Goal: Information Seeking & Learning: Learn about a topic

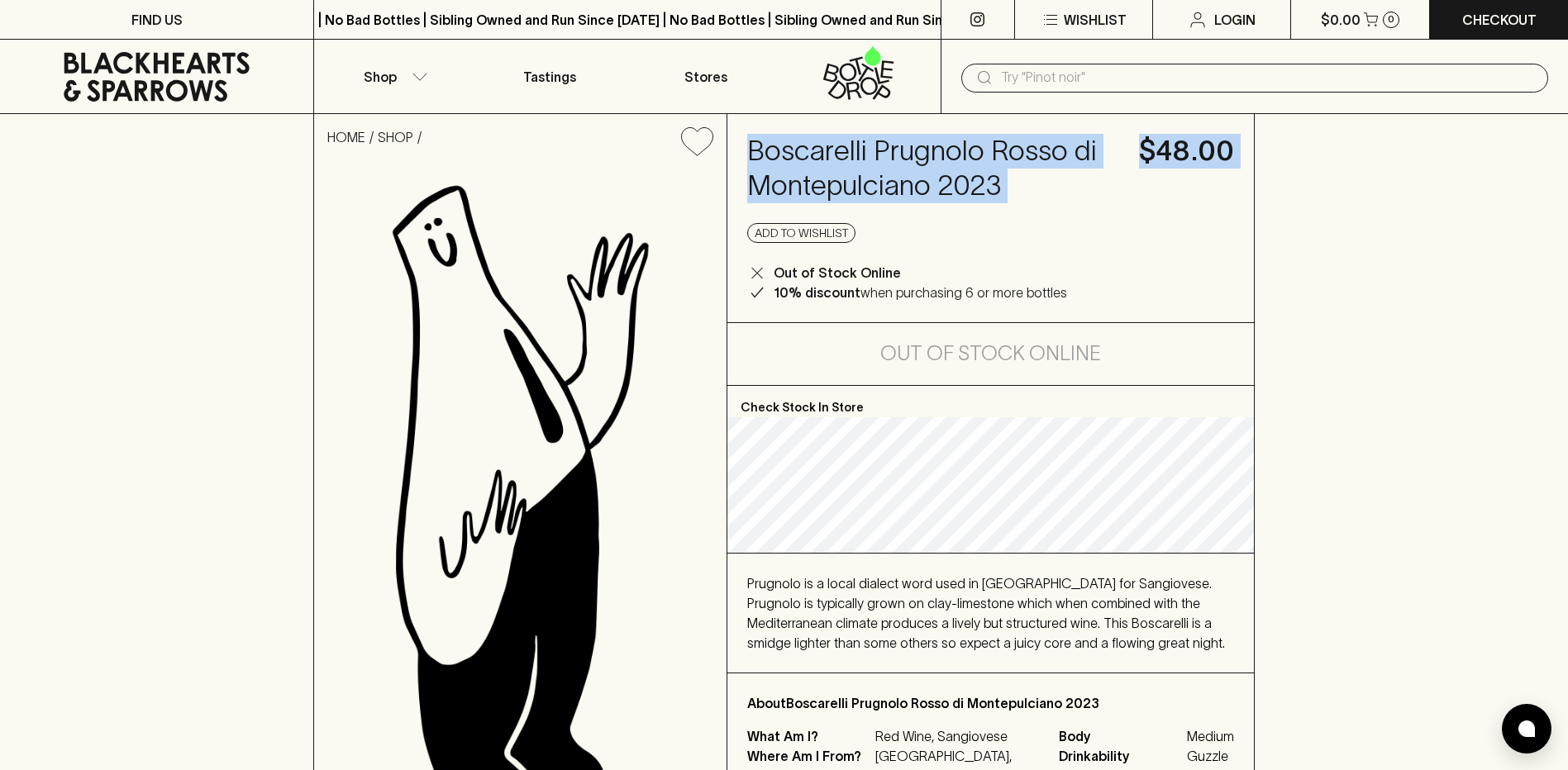
drag, startPoint x: 742, startPoint y: 146, endPoint x: 1051, endPoint y: 213, distance: 316.2
click at [1051, 213] on div "Boscarelli Prugnolo Rosso di Montepulciano 2023 $48.00 Add to wishlist Out of S…" at bounding box center [990, 219] width 526 height 208
drag, startPoint x: 1051, startPoint y: 213, endPoint x: 1003, endPoint y: 188, distance: 54.1
click at [1002, 192] on h4 "Boscarelli Prugnolo Rosso di Montepulciano 2023" at bounding box center [933, 169] width 371 height 69
drag, startPoint x: 1010, startPoint y: 187, endPoint x: 755, endPoint y: 144, distance: 258.6
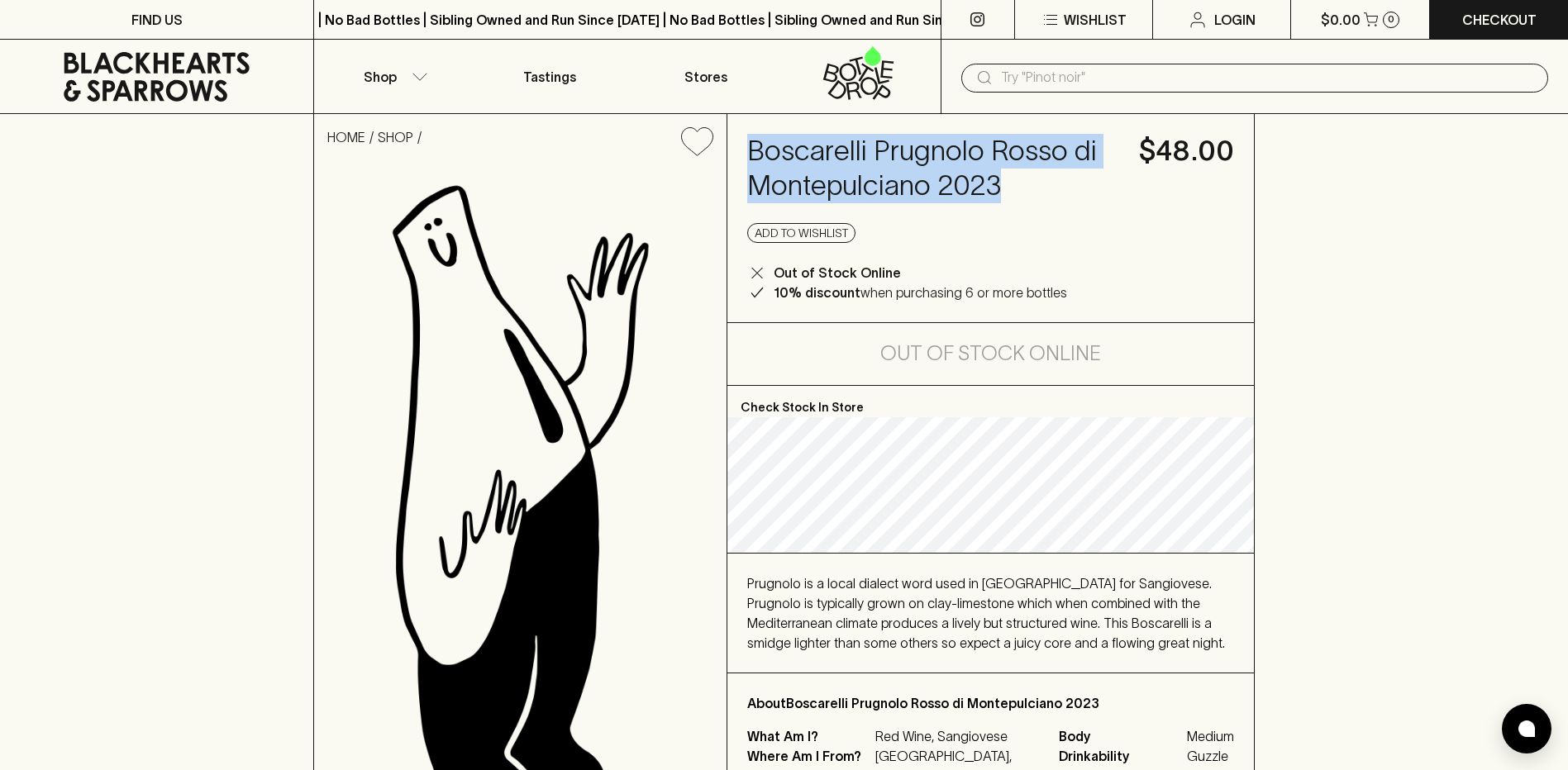
click at [755, 144] on h4 "Boscarelli Prugnolo Rosso di Montepulciano 2023" at bounding box center [933, 169] width 371 height 69
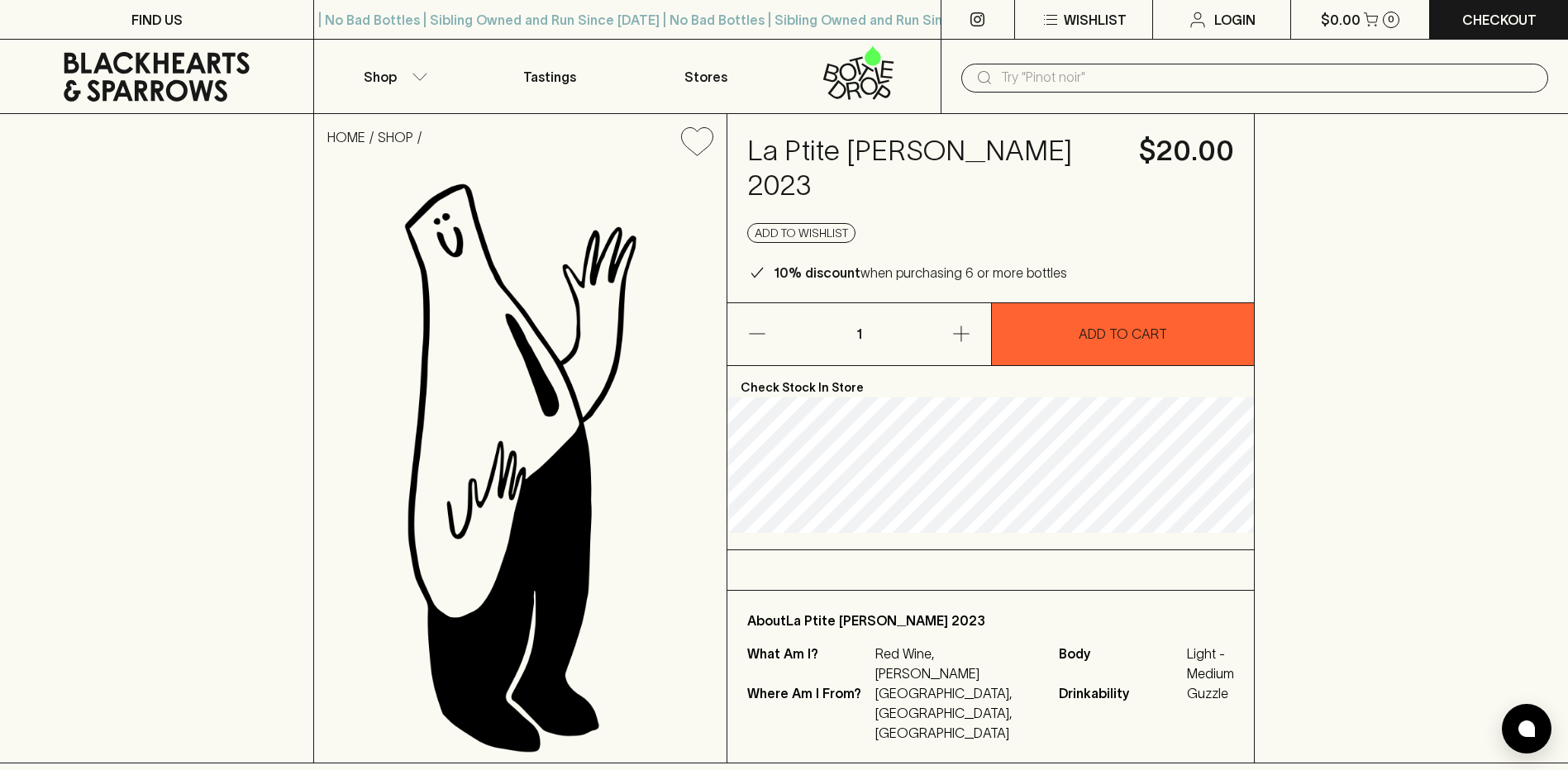
drag, startPoint x: 751, startPoint y: 147, endPoint x: 1104, endPoint y: 159, distance: 353.2
click at [1104, 159] on h4 "La Ptite Pierre Red Carignan 2023" at bounding box center [933, 169] width 371 height 69
drag, startPoint x: 1104, startPoint y: 159, endPoint x: 1046, endPoint y: 145, distance: 59.7
